Goal: Transaction & Acquisition: Purchase product/service

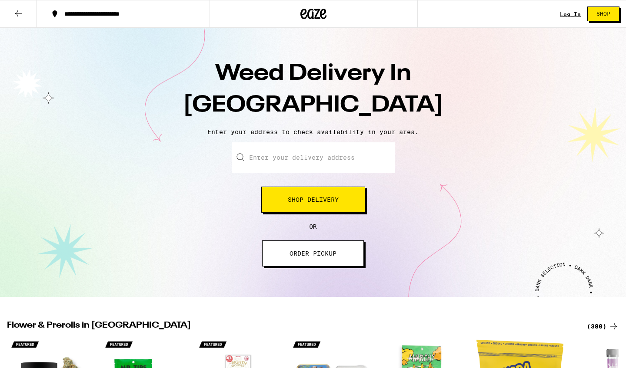
click at [276, 158] on input "Enter your delivery address" at bounding box center [313, 158] width 163 height 30
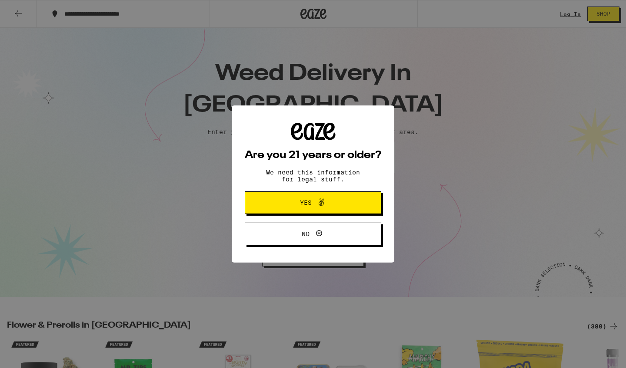
click at [305, 206] on span "Yes" at bounding box center [306, 203] width 12 height 6
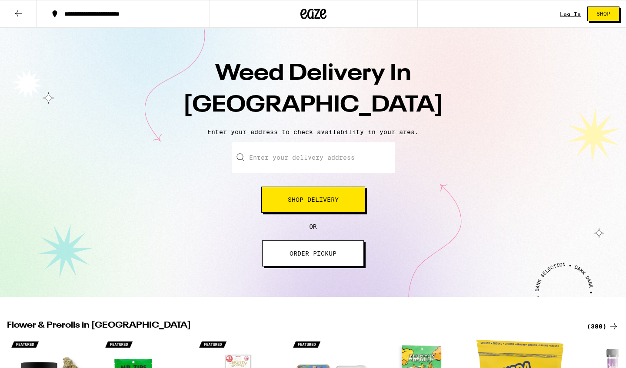
click at [275, 163] on input "Enter your delivery address" at bounding box center [313, 158] width 163 height 30
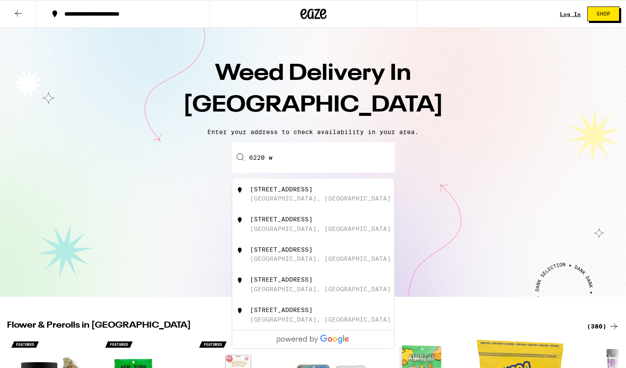
click at [342, 191] on div "[STREET_ADDRESS]" at bounding box center [327, 194] width 155 height 17
type input "[STREET_ADDRESS]"
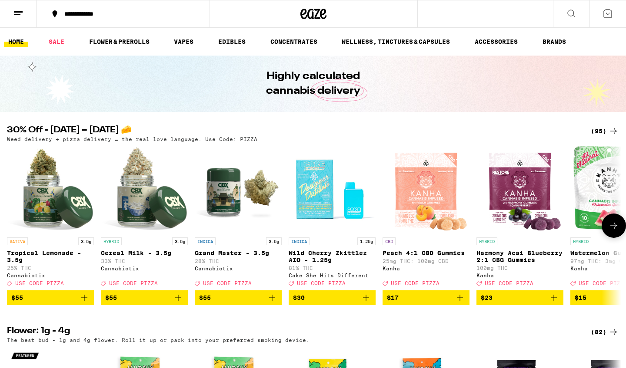
click at [610, 231] on icon at bounding box center [613, 226] width 10 height 10
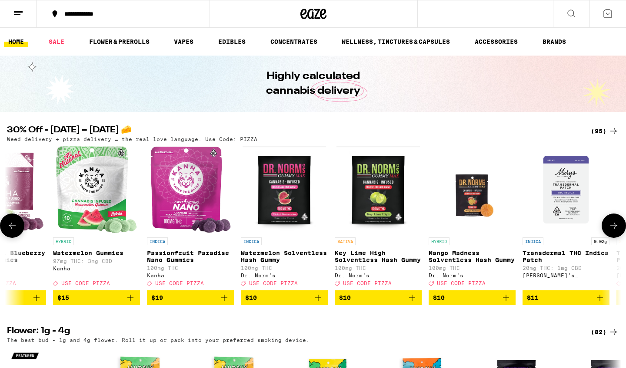
click at [610, 231] on icon at bounding box center [613, 226] width 10 height 10
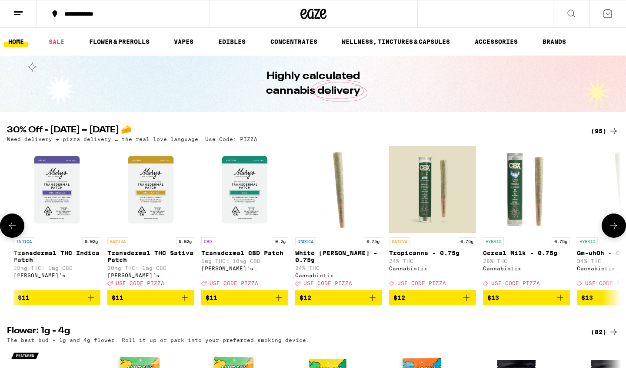
scroll to position [0, 1034]
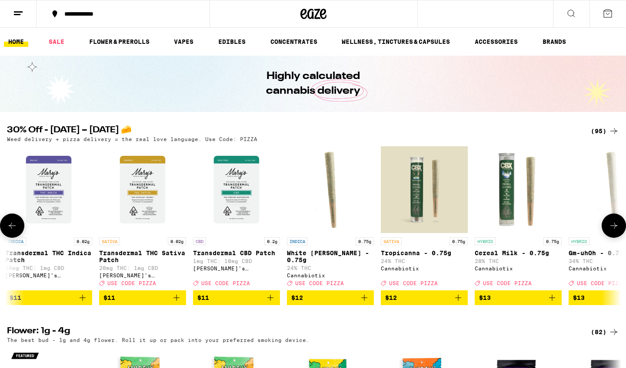
click at [610, 231] on icon at bounding box center [613, 226] width 10 height 10
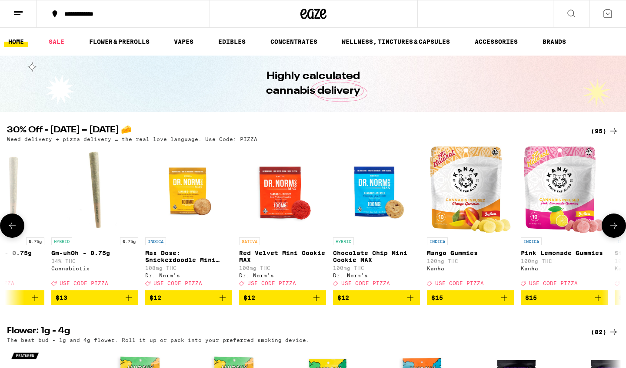
click at [610, 231] on icon at bounding box center [613, 226] width 10 height 10
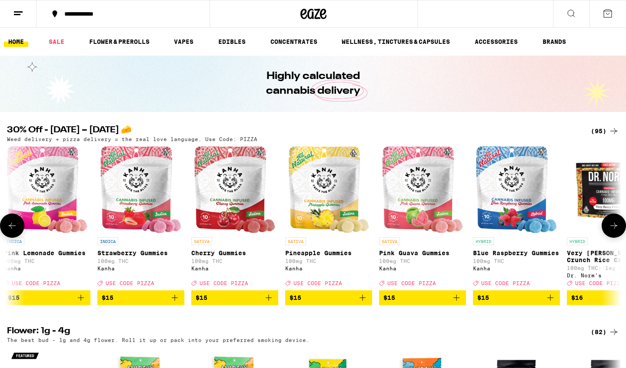
click at [614, 231] on icon at bounding box center [613, 226] width 10 height 10
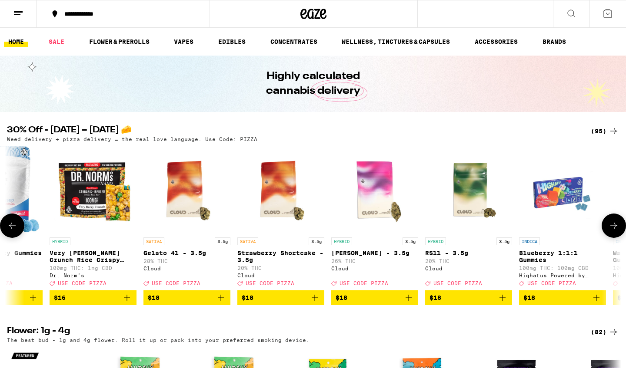
click at [614, 231] on icon at bounding box center [613, 226] width 10 height 10
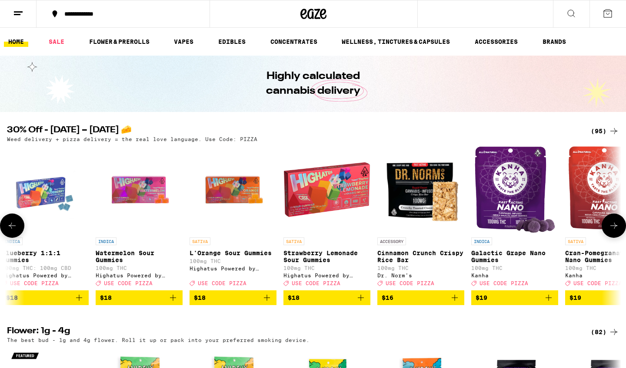
click at [614, 231] on icon at bounding box center [613, 226] width 10 height 10
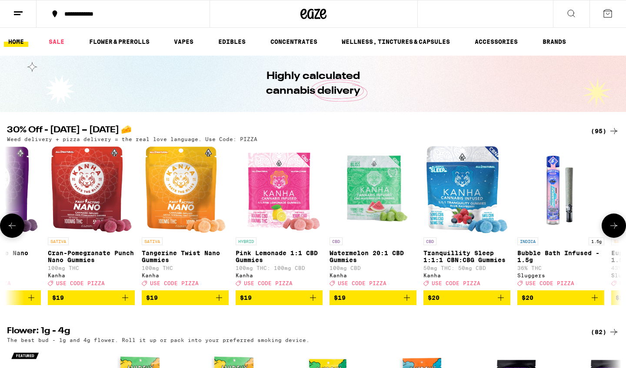
click at [9, 224] on button at bounding box center [12, 226] width 24 height 24
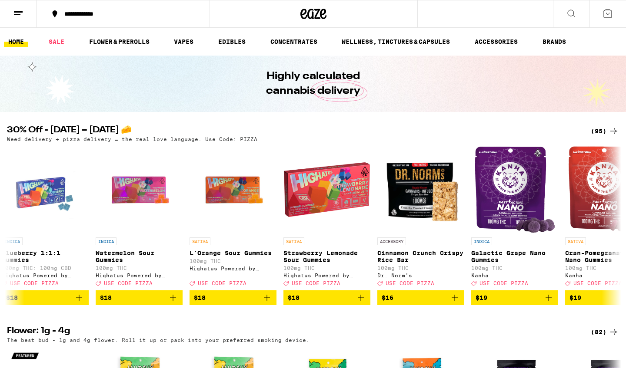
scroll to position [0, 0]
click at [243, 43] on link "EDIBLES" at bounding box center [232, 41] width 36 height 10
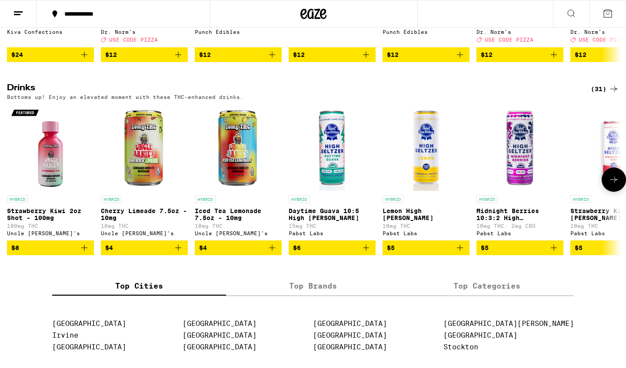
scroll to position [441, 0]
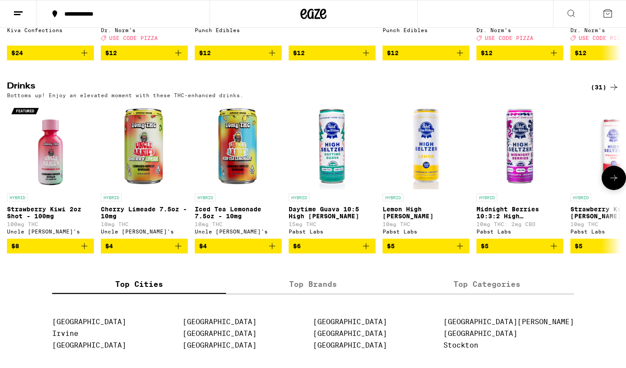
click at [610, 183] on icon at bounding box center [613, 178] width 10 height 10
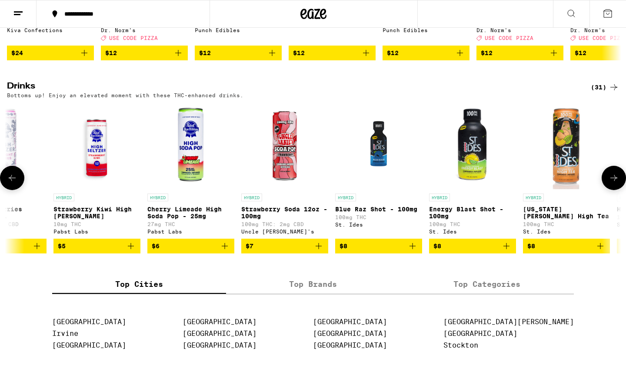
scroll to position [0, 517]
click at [610, 183] on icon at bounding box center [613, 178] width 10 height 10
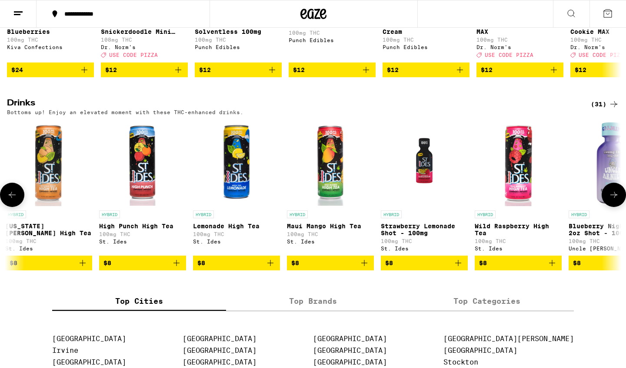
scroll to position [419, 0]
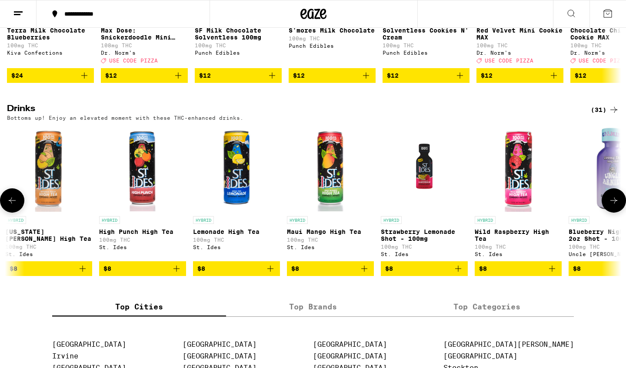
click at [608, 206] on icon at bounding box center [613, 201] width 10 height 10
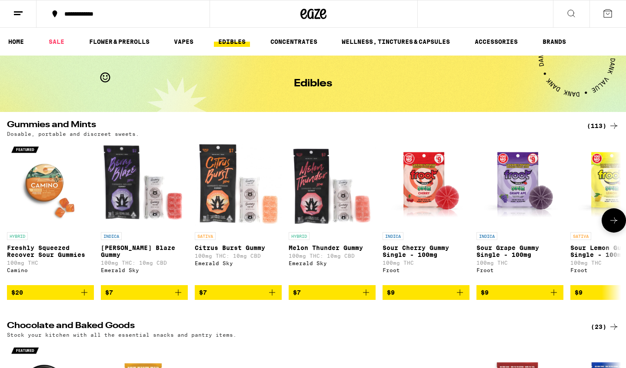
scroll to position [0, 0]
click at [612, 224] on icon at bounding box center [613, 221] width 10 height 10
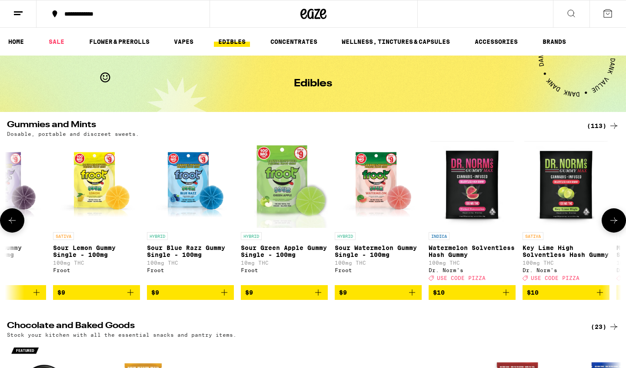
click at [612, 224] on icon at bounding box center [613, 221] width 10 height 10
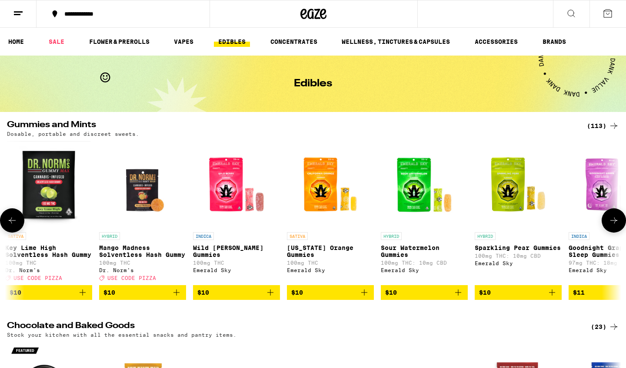
click at [612, 224] on icon at bounding box center [613, 221] width 10 height 10
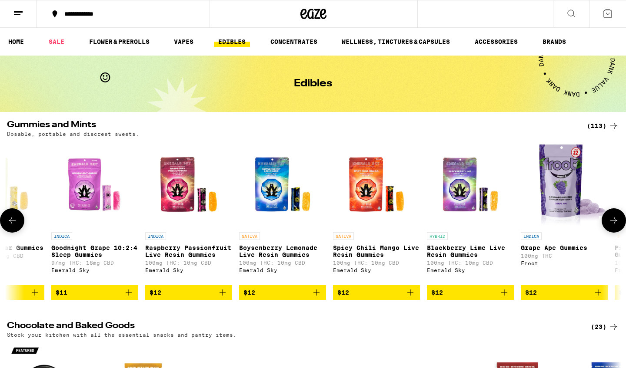
click at [612, 224] on icon at bounding box center [613, 221] width 10 height 10
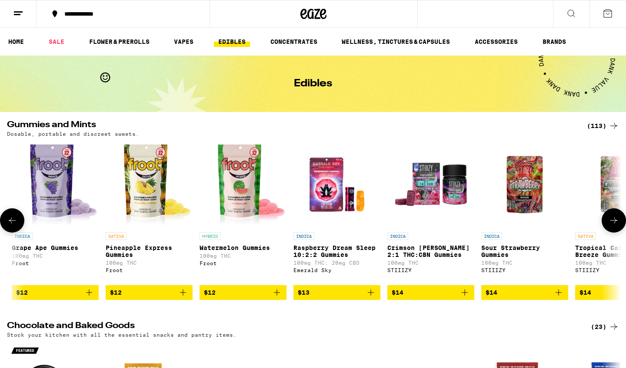
scroll to position [0, 2068]
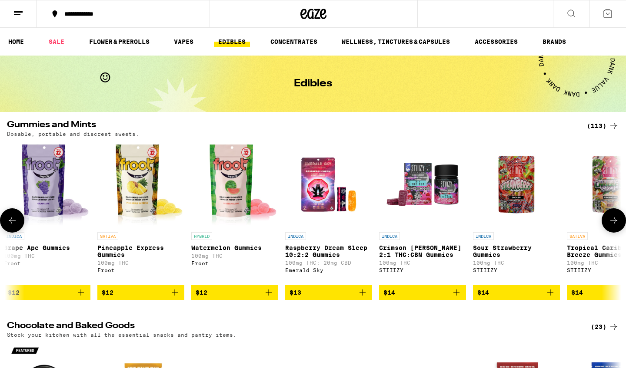
click at [614, 224] on icon at bounding box center [613, 221] width 7 height 6
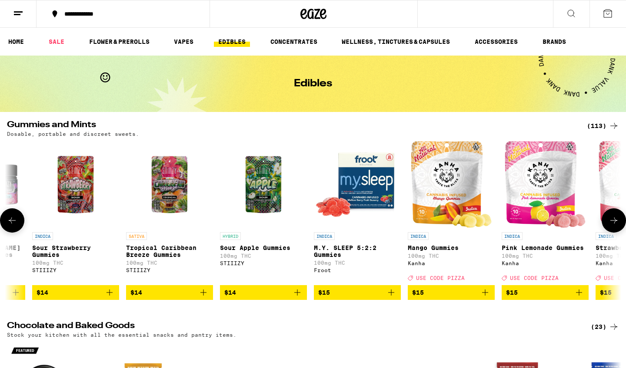
scroll to position [0, 2585]
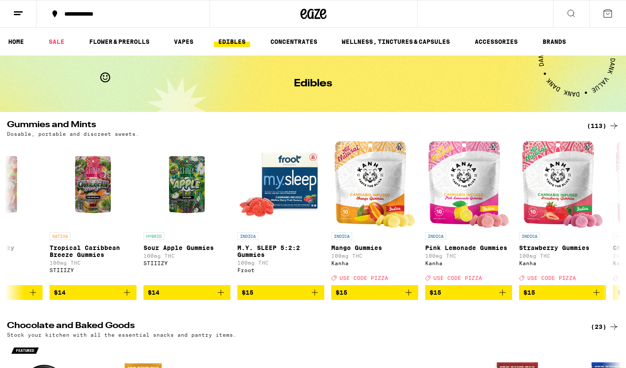
click at [573, 15] on icon at bounding box center [571, 13] width 10 height 10
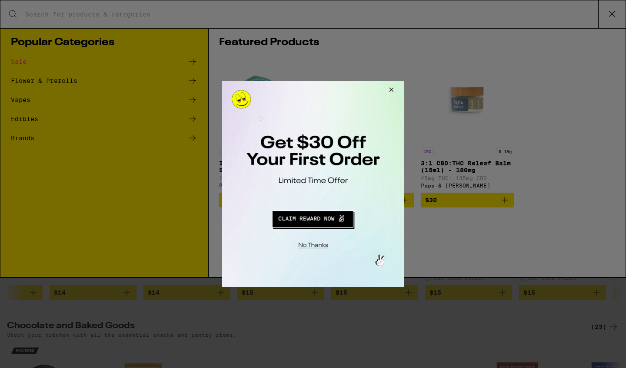
click at [314, 245] on button "Close Modal" at bounding box center [311, 244] width 177 height 13
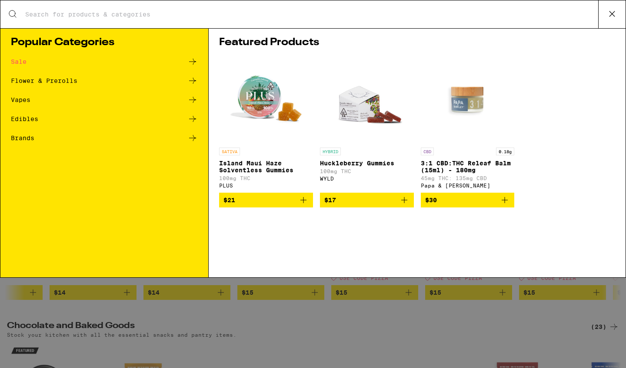
click at [281, 17] on input "Search for Products" at bounding box center [311, 14] width 573 height 8
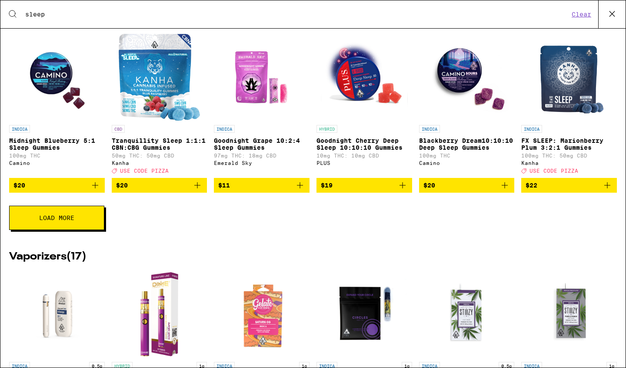
scroll to position [310, 0]
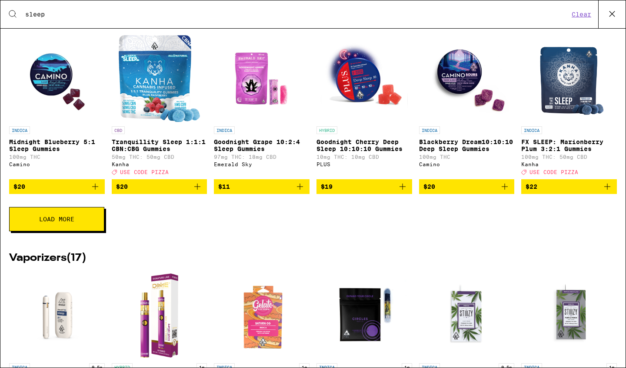
type input "sleep"
click at [65, 222] on span "Load More" at bounding box center [56, 219] width 35 height 6
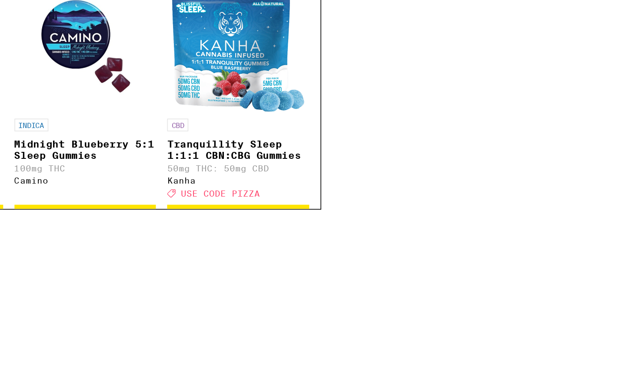
scroll to position [241, 0]
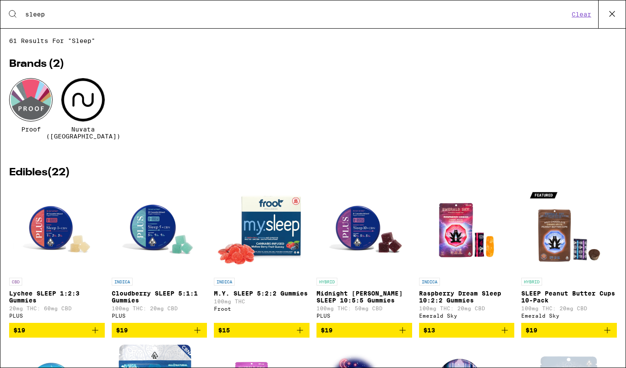
scroll to position [0, 0]
click at [585, 13] on button "Clear" at bounding box center [581, 14] width 25 height 8
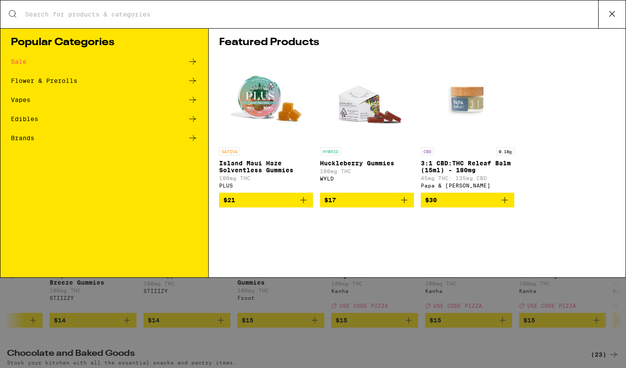
click at [617, 17] on icon at bounding box center [611, 13] width 13 height 13
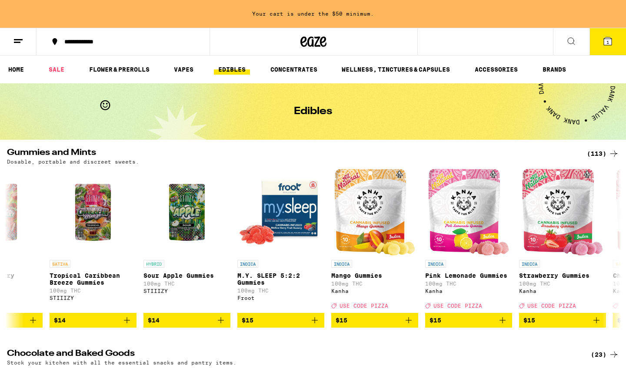
click at [610, 38] on icon at bounding box center [608, 41] width 8 height 8
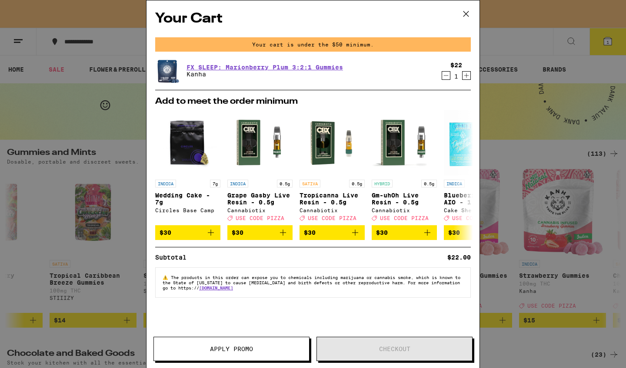
click at [463, 16] on icon at bounding box center [465, 13] width 13 height 13
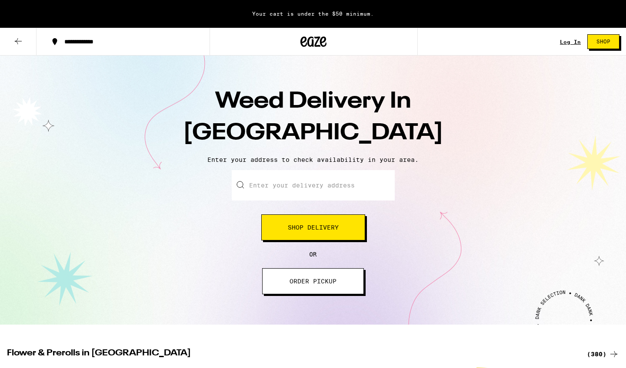
click at [297, 194] on input "Enter your delivery address" at bounding box center [313, 185] width 163 height 30
click at [95, 39] on div "**********" at bounding box center [128, 42] width 136 height 6
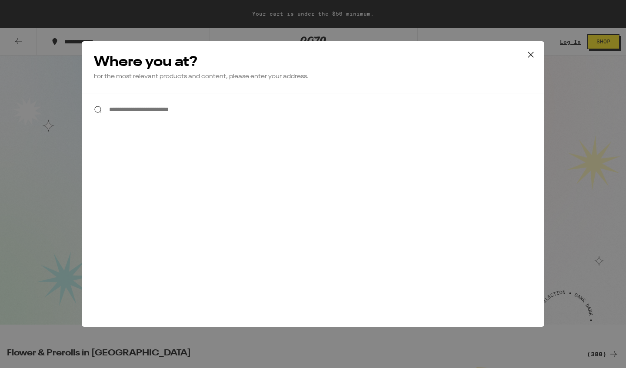
click at [532, 54] on icon at bounding box center [530, 54] width 13 height 13
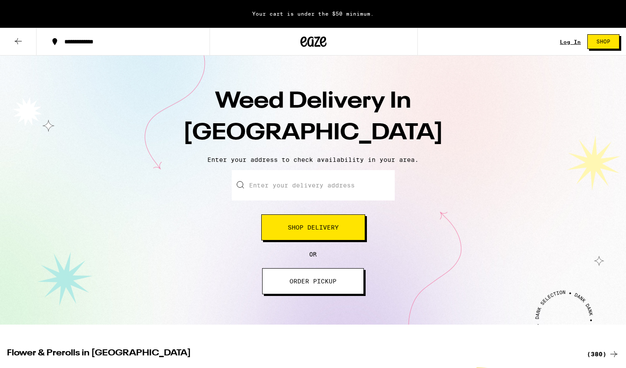
click at [320, 191] on input "Enter your delivery address" at bounding box center [313, 185] width 163 height 30
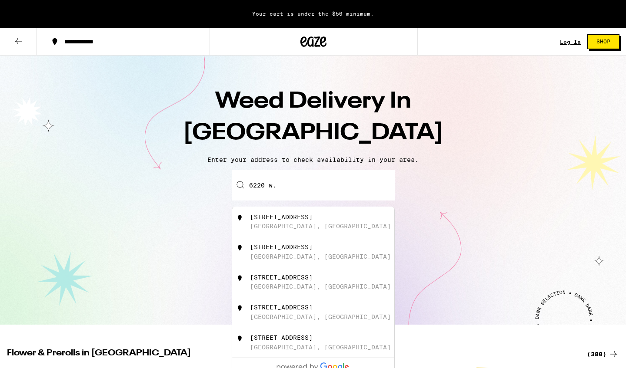
click at [312, 218] on div "[STREET_ADDRESS]" at bounding box center [281, 217] width 63 height 7
type input "[STREET_ADDRESS]"
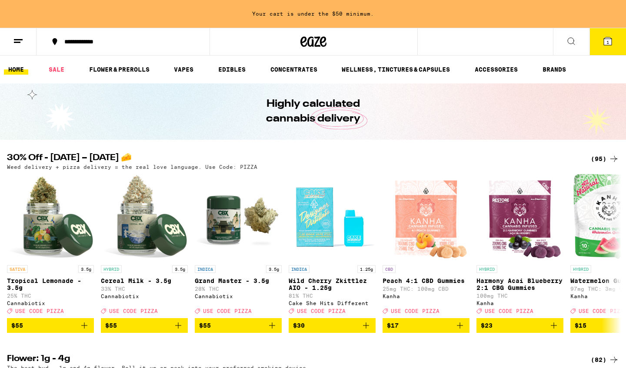
click at [603, 39] on icon at bounding box center [607, 41] width 10 height 10
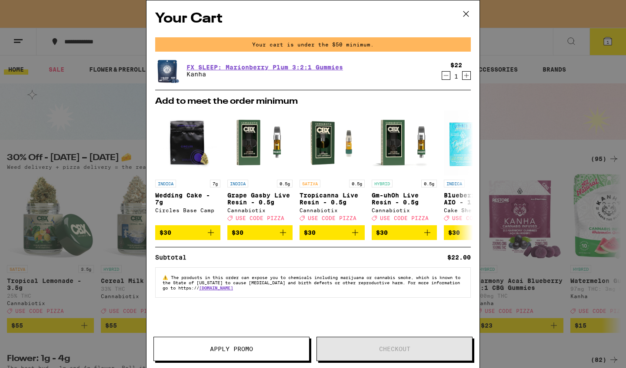
click at [473, 18] on button at bounding box center [465, 14] width 27 height 28
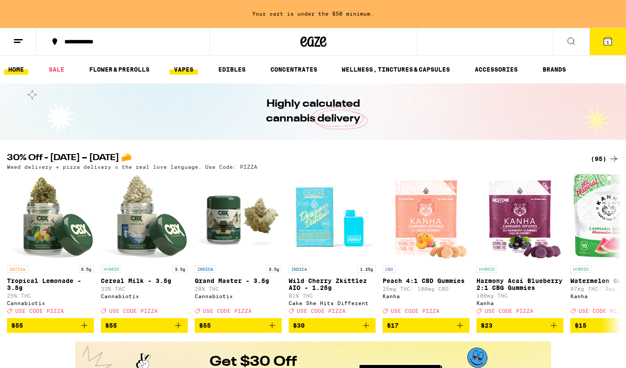
click at [178, 67] on link "VAPES" at bounding box center [183, 69] width 28 height 10
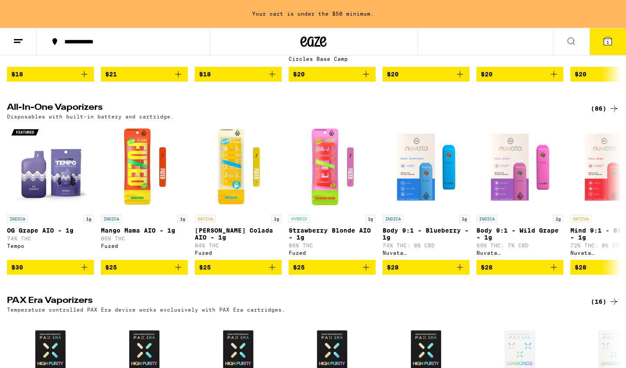
scroll to position [238, 0]
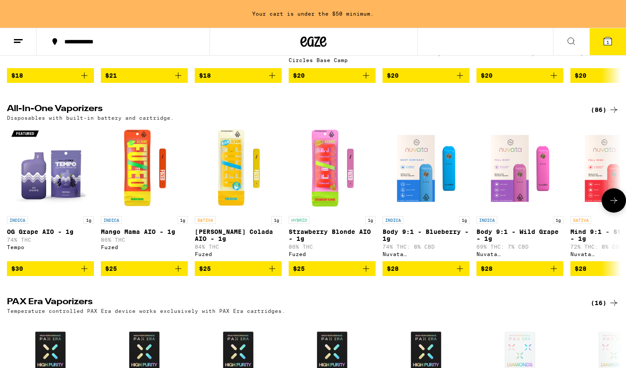
click at [613, 213] on button at bounding box center [613, 201] width 24 height 24
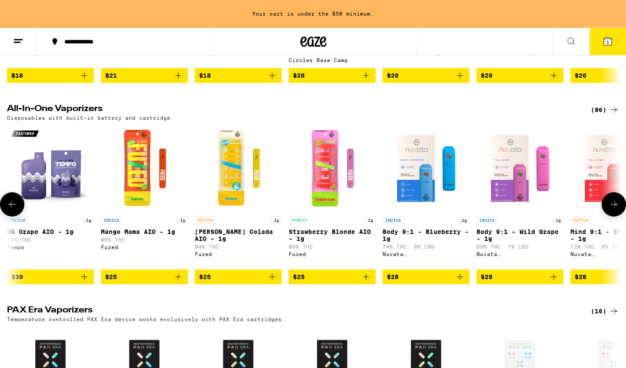
scroll to position [0, 517]
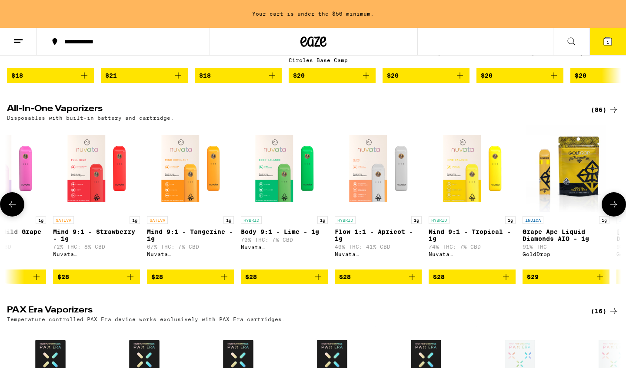
click at [613, 210] on icon at bounding box center [613, 204] width 10 height 10
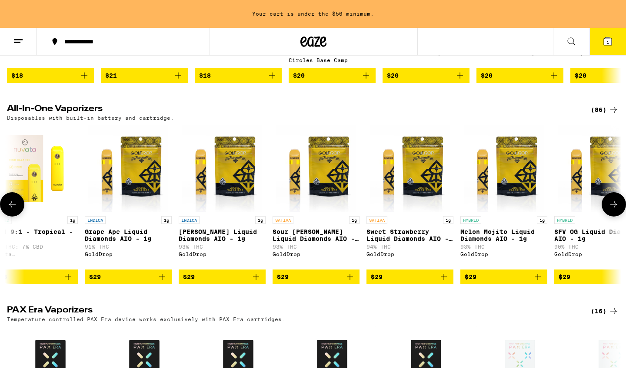
scroll to position [0, 1034]
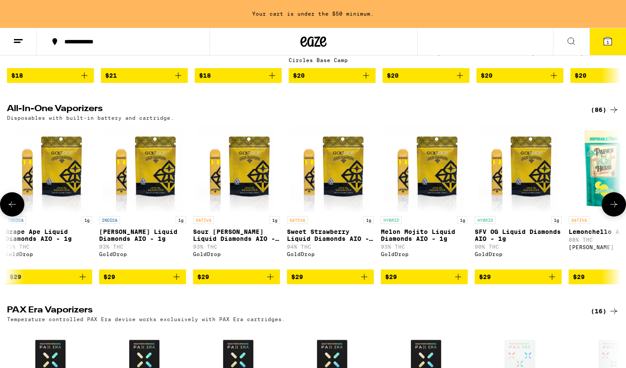
click at [613, 210] on icon at bounding box center [613, 204] width 10 height 10
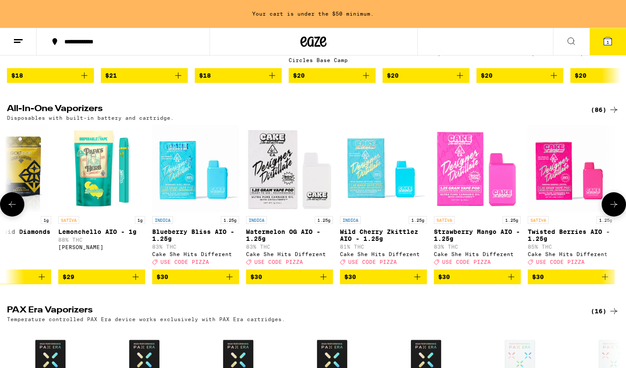
scroll to position [0, 1551]
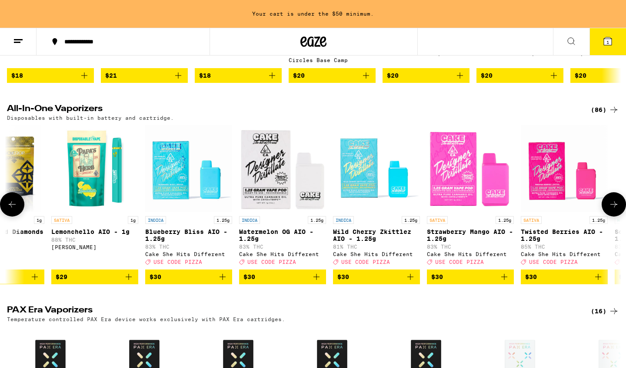
click at [613, 210] on icon at bounding box center [613, 204] width 10 height 10
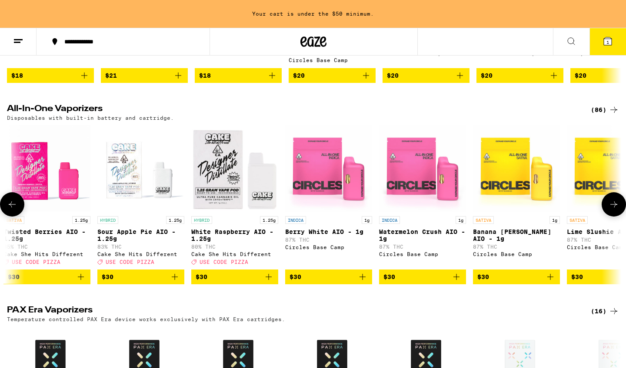
click at [613, 210] on icon at bounding box center [613, 204] width 10 height 10
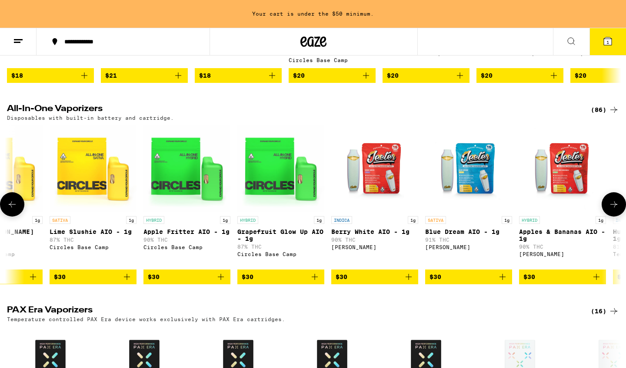
click at [613, 210] on icon at bounding box center [613, 204] width 10 height 10
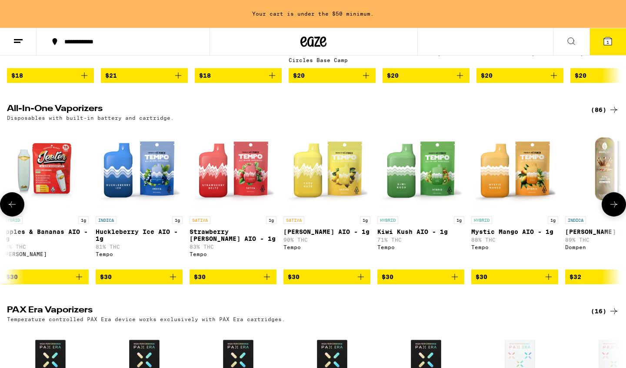
click at [613, 210] on icon at bounding box center [613, 204] width 10 height 10
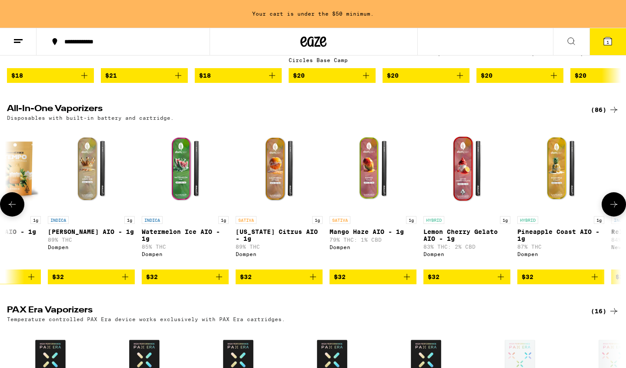
click at [613, 210] on icon at bounding box center [613, 204] width 10 height 10
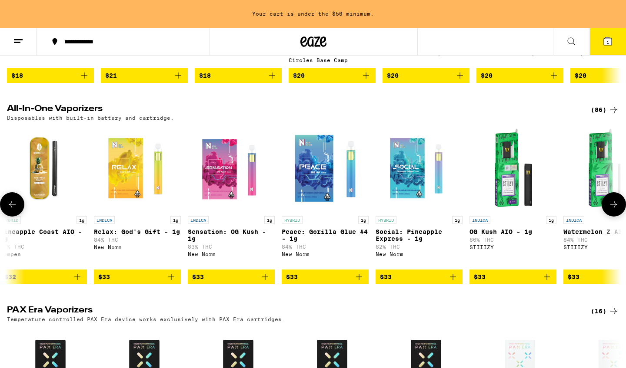
click at [613, 210] on icon at bounding box center [613, 204] width 10 height 10
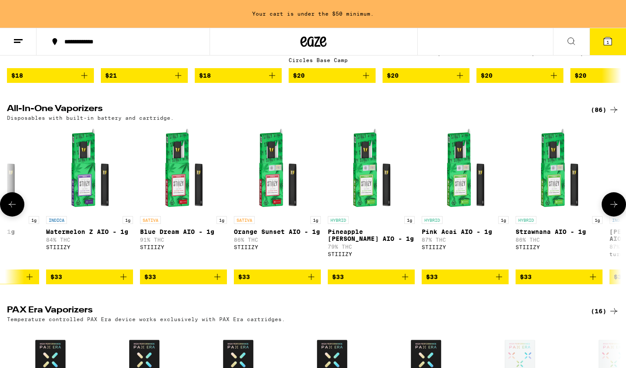
click at [613, 210] on icon at bounding box center [613, 204] width 10 height 10
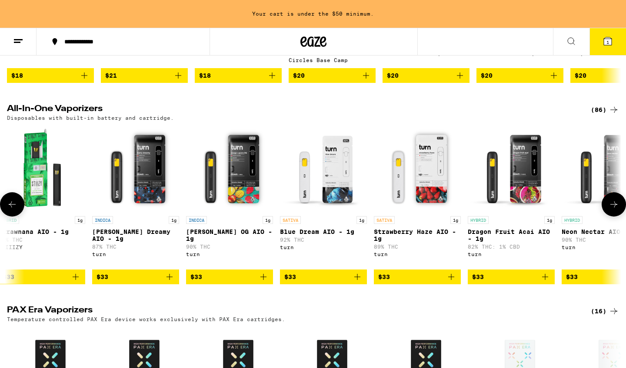
click at [15, 210] on icon at bounding box center [12, 204] width 10 height 10
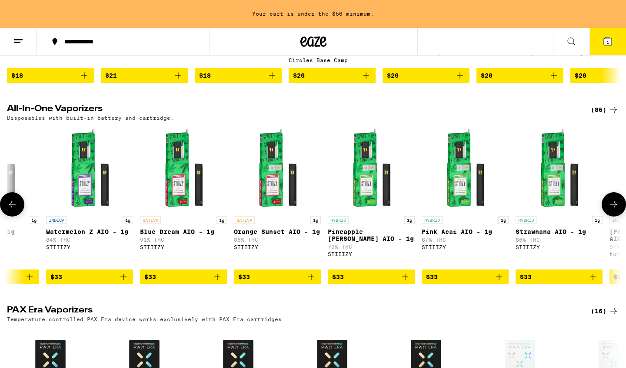
click at [15, 210] on icon at bounding box center [12, 204] width 10 height 10
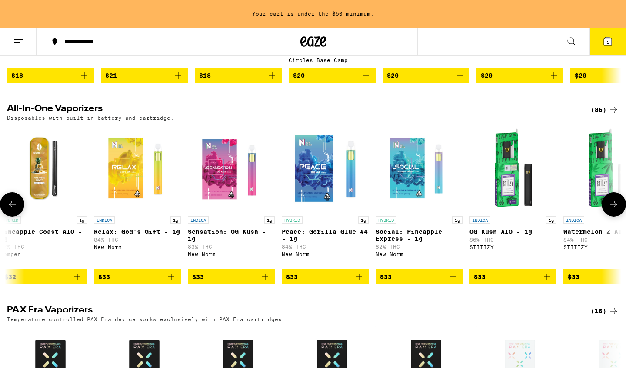
click at [15, 210] on icon at bounding box center [12, 204] width 10 height 10
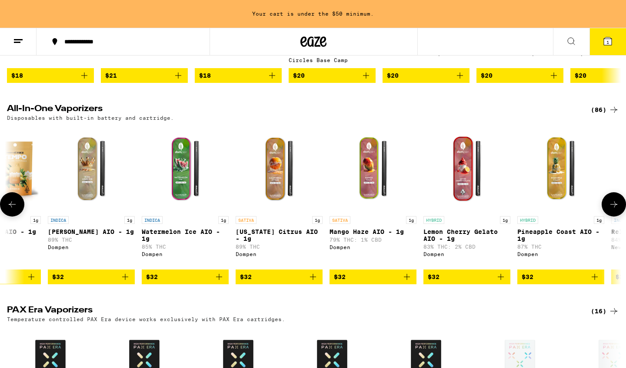
click at [15, 210] on icon at bounding box center [12, 204] width 10 height 10
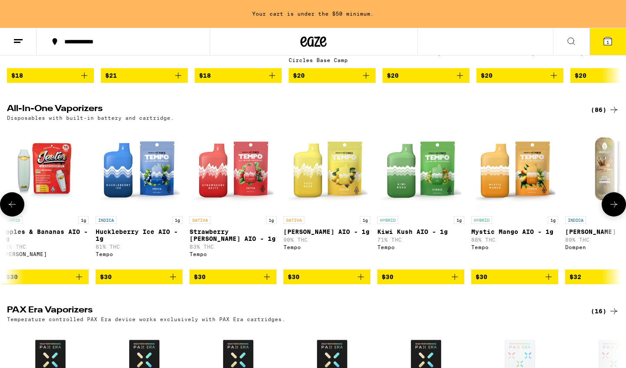
click at [15, 210] on icon at bounding box center [12, 204] width 10 height 10
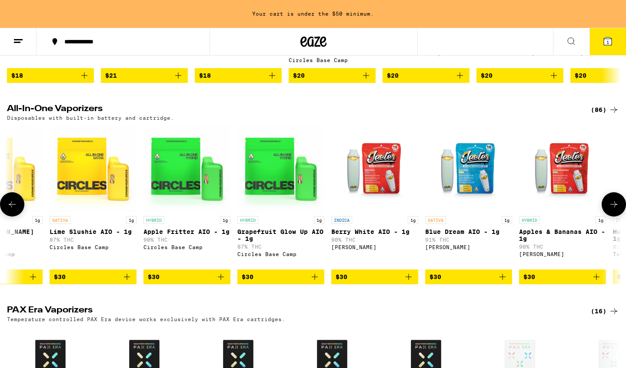
click at [15, 210] on icon at bounding box center [12, 204] width 10 height 10
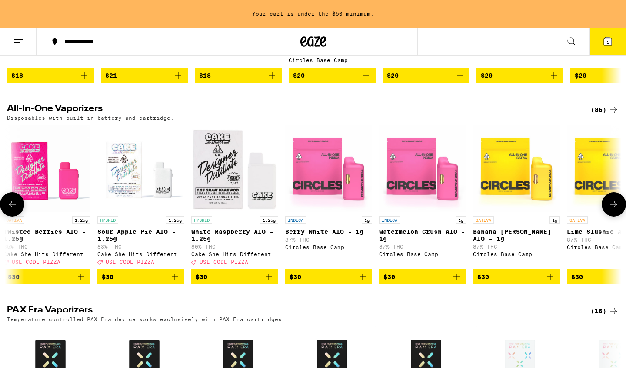
click at [15, 210] on icon at bounding box center [12, 204] width 10 height 10
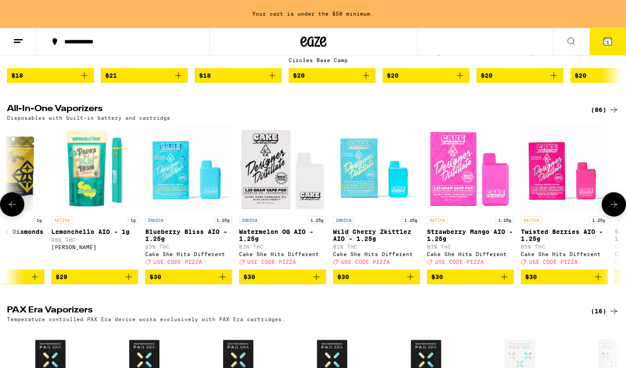
click at [15, 210] on icon at bounding box center [12, 204] width 10 height 10
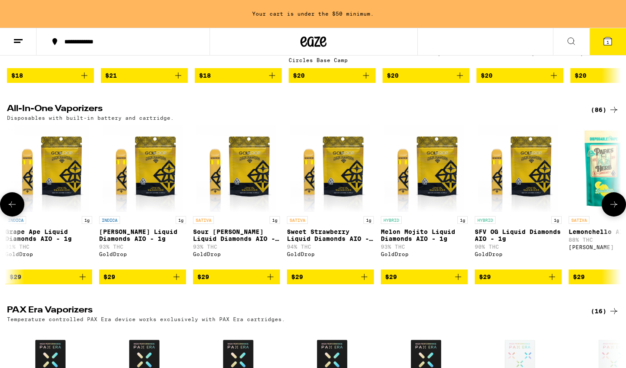
click at [15, 210] on icon at bounding box center [12, 204] width 10 height 10
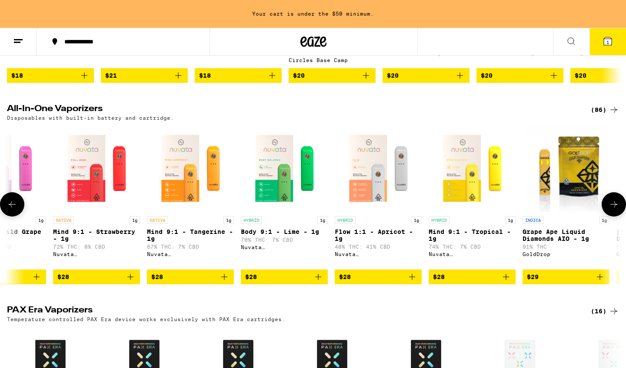
click at [11, 208] on icon at bounding box center [12, 205] width 7 height 6
